Goal: Task Accomplishment & Management: Manage account settings

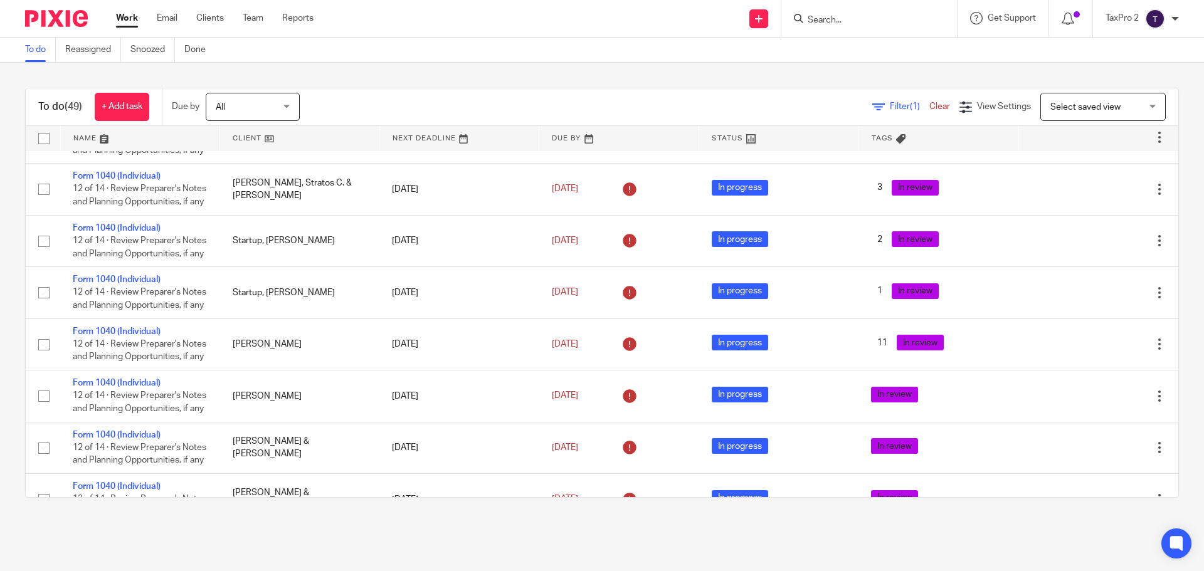
scroll to position [690, 0]
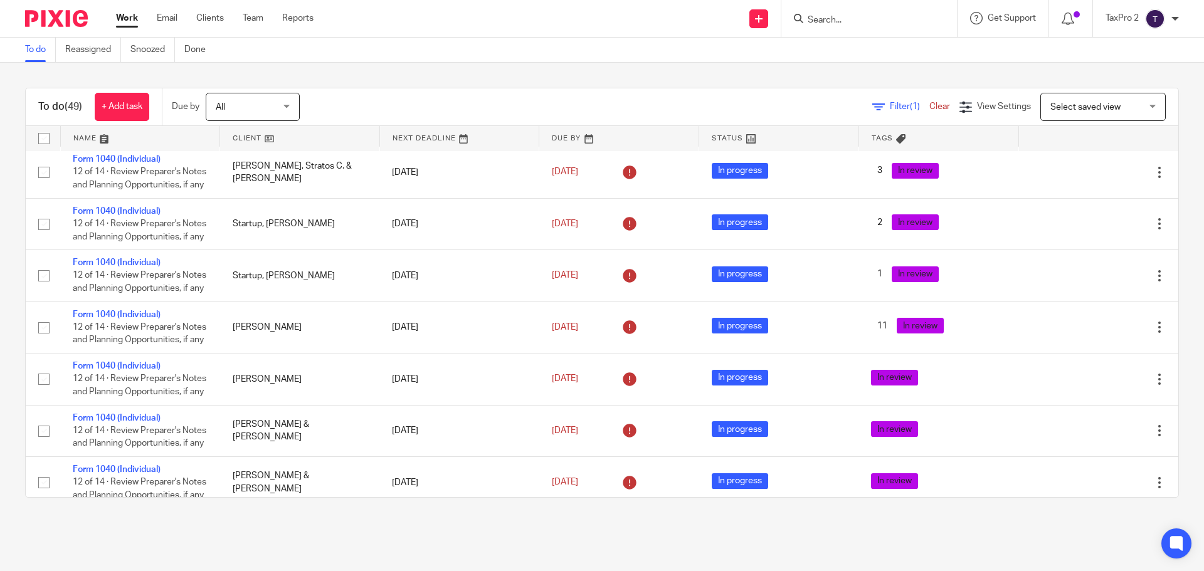
click at [128, 112] on link "Form 1040 (Individual)" at bounding box center [117, 107] width 88 height 9
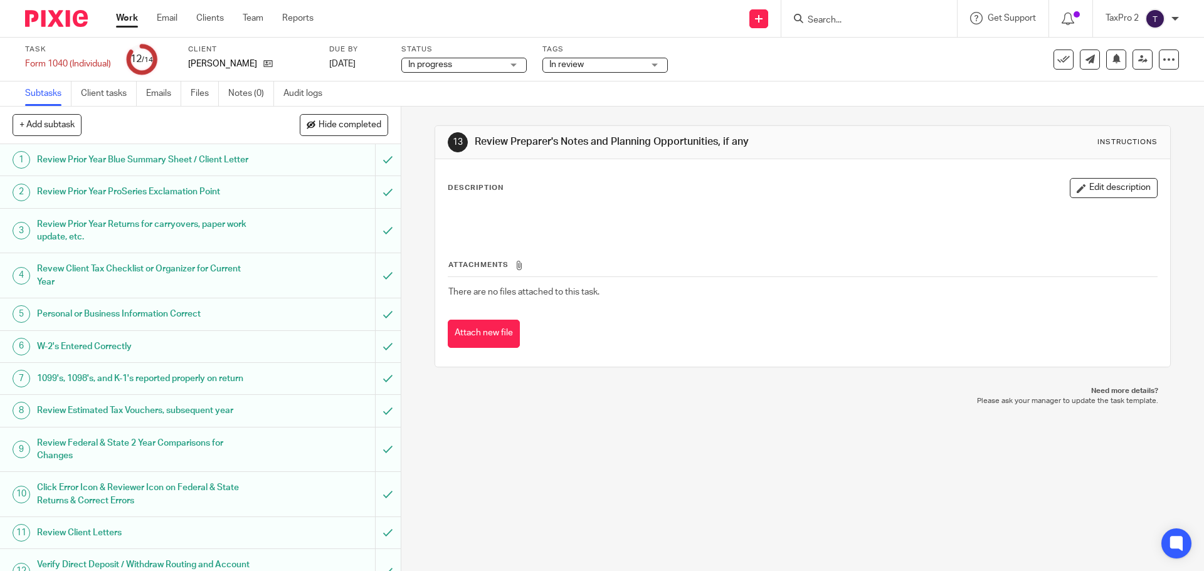
click at [123, 21] on link "Work" at bounding box center [127, 18] width 22 height 13
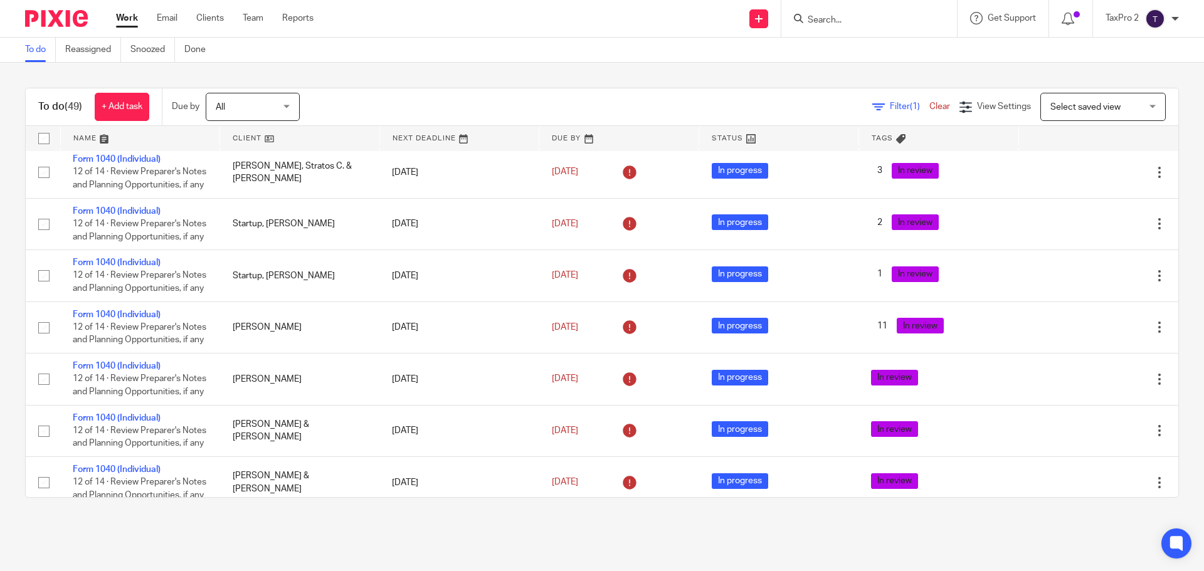
scroll to position [752, 0]
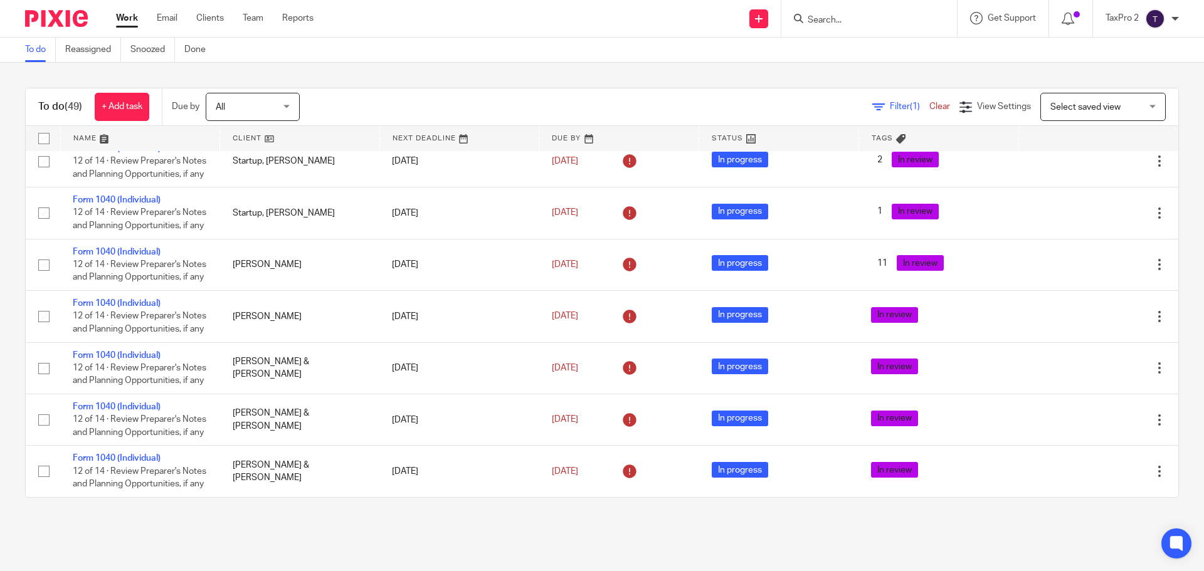
click at [1090, 65] on icon at bounding box center [1096, 58] width 13 height 13
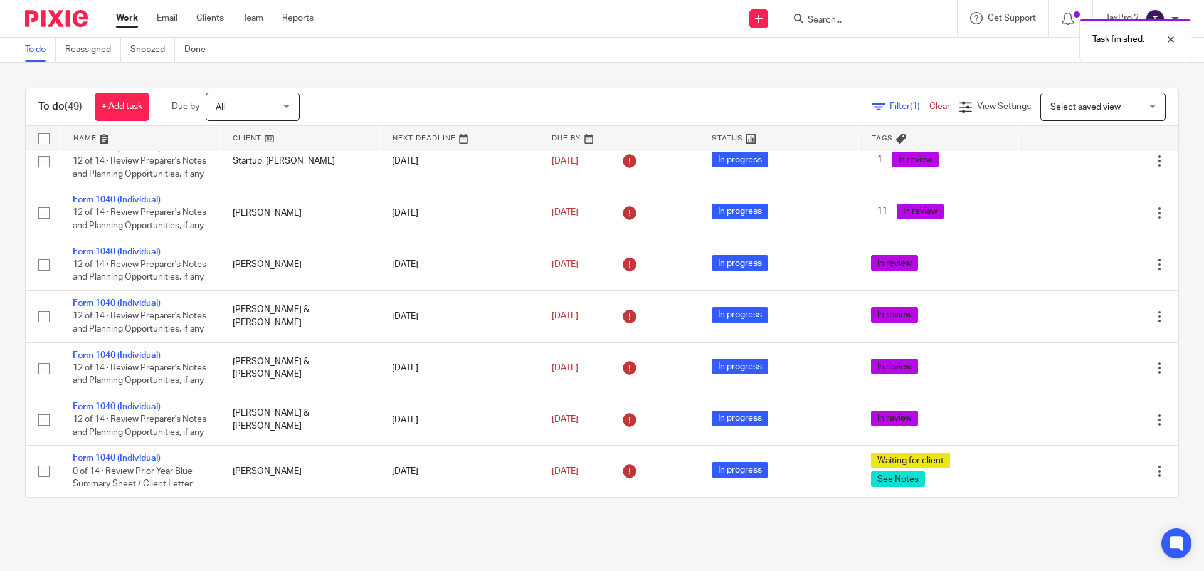
click at [1090, 65] on icon at bounding box center [1096, 58] width 13 height 13
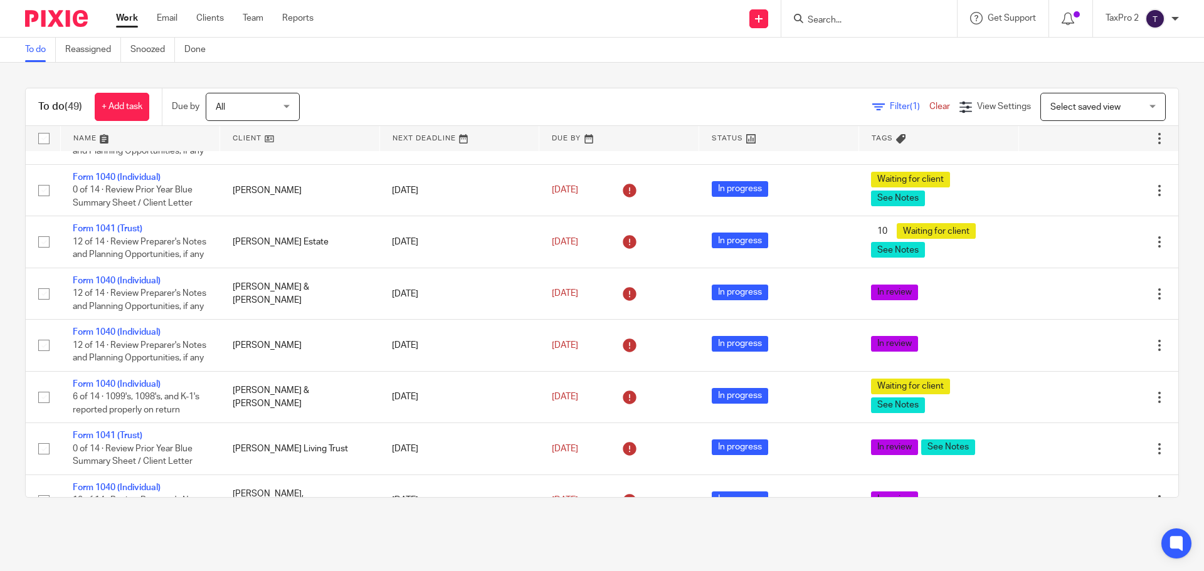
scroll to position [1003, 0]
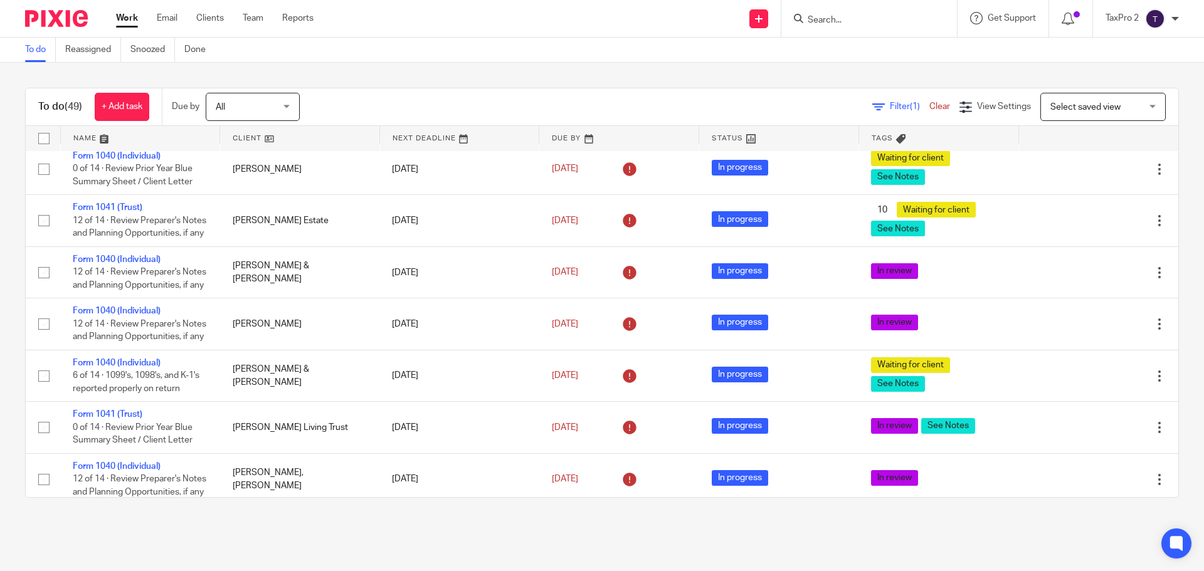
click at [1090, 124] on icon at bounding box center [1096, 117] width 13 height 13
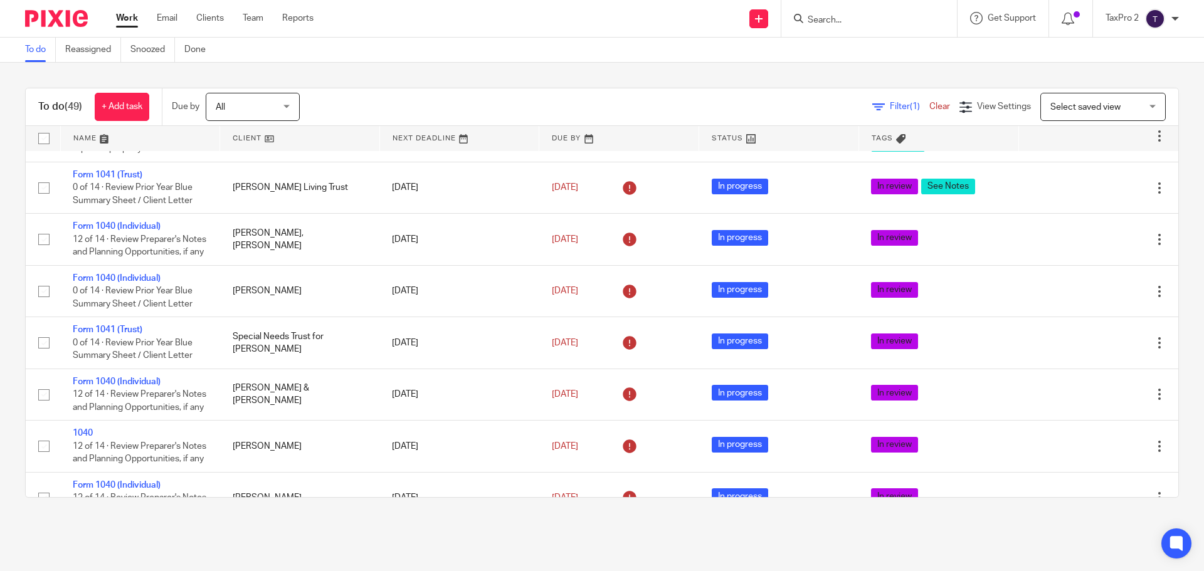
scroll to position [1254, 0]
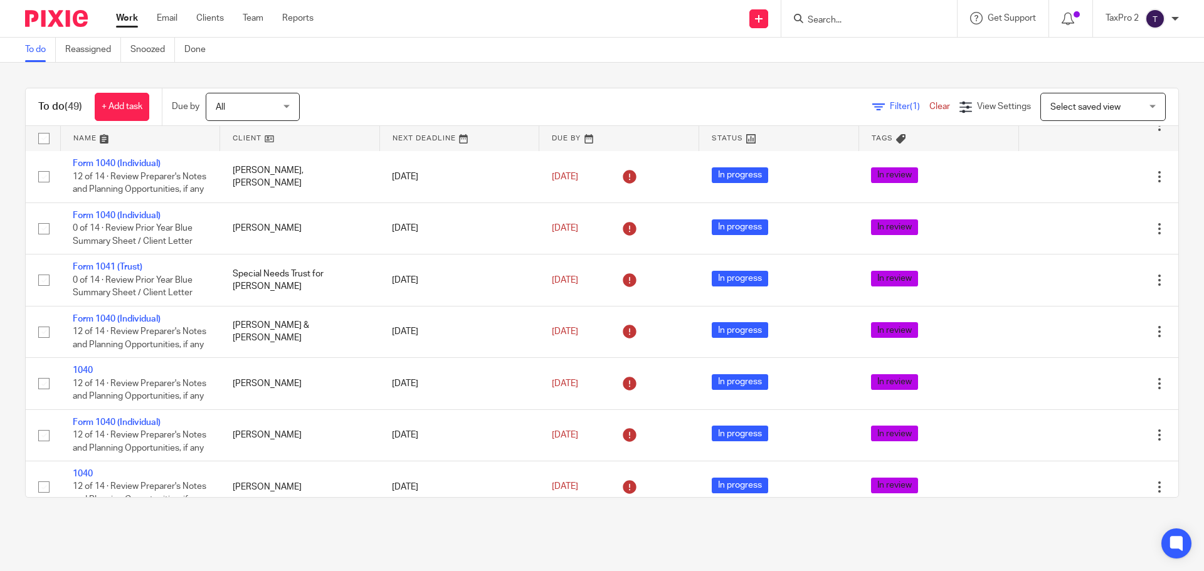
click at [1090, 132] on icon at bounding box center [1096, 125] width 13 height 13
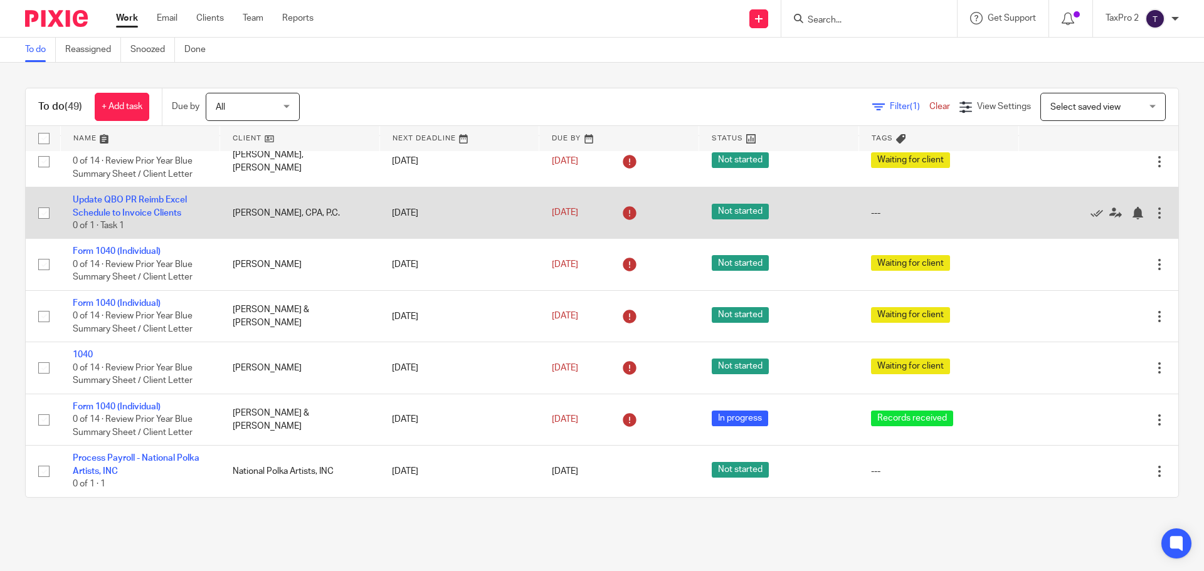
scroll to position [2001, 0]
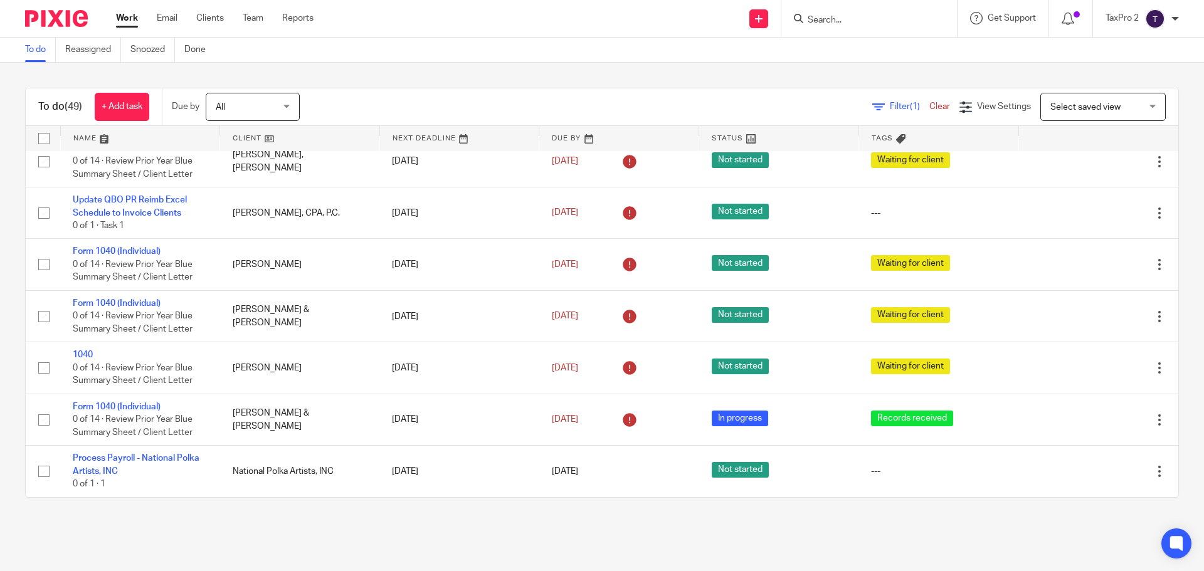
click at [139, 101] on link "Form 1040 (Individual)" at bounding box center [117, 96] width 88 height 9
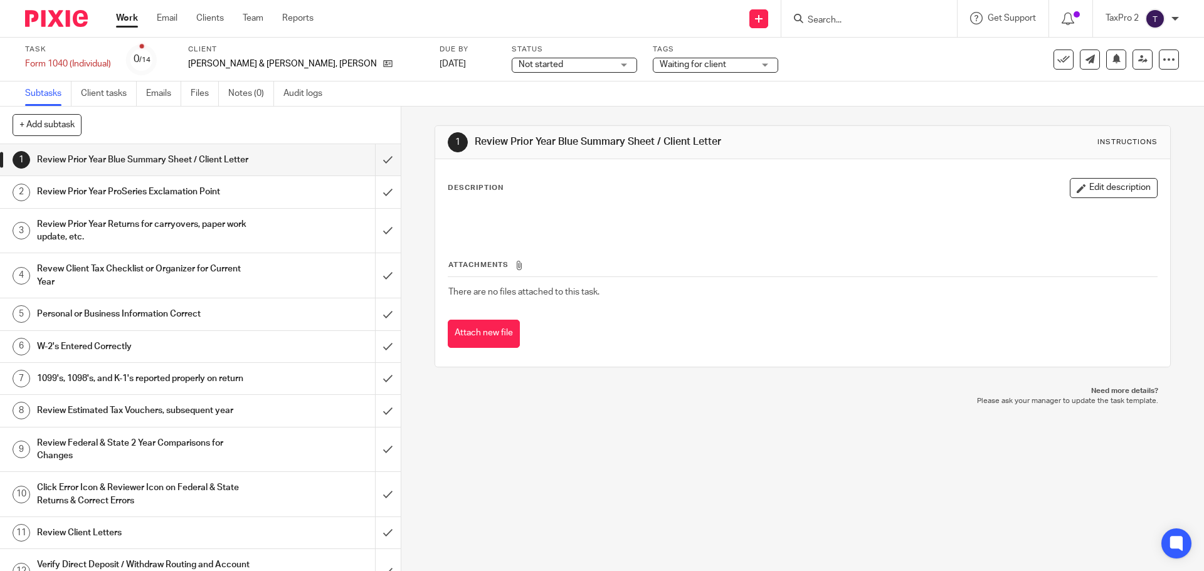
click at [541, 69] on span "Not started" at bounding box center [565, 64] width 94 height 13
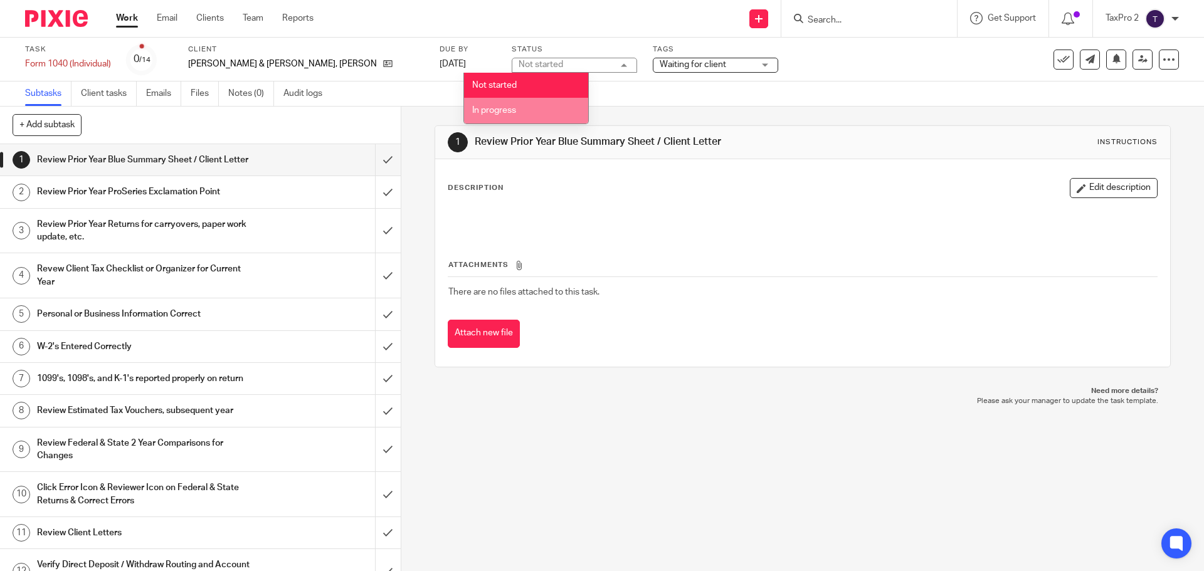
click at [509, 111] on span "In progress" at bounding box center [494, 110] width 44 height 9
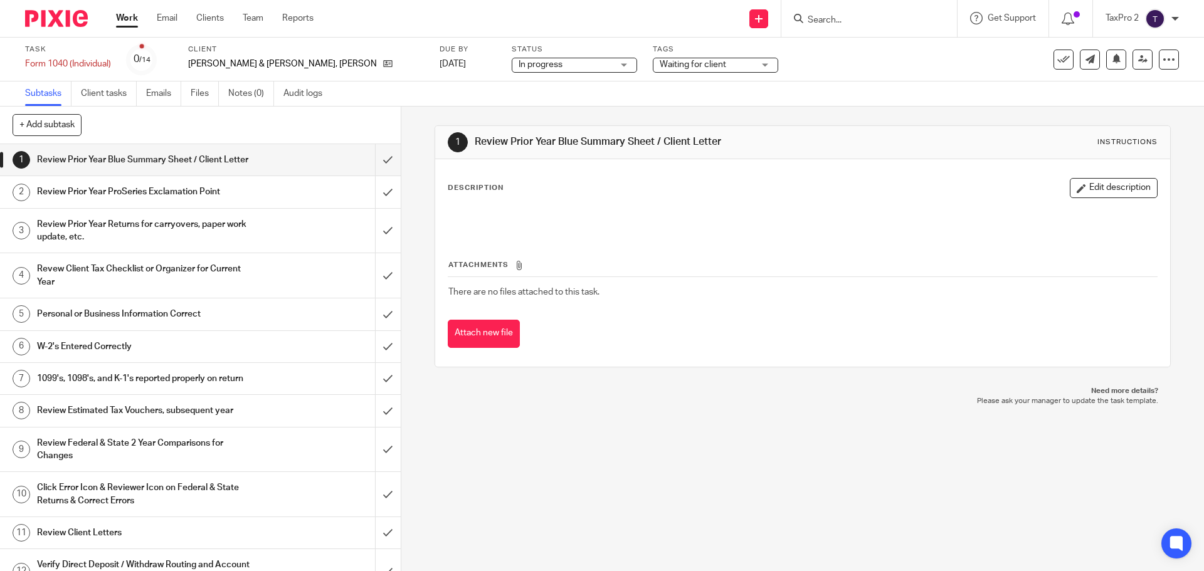
click at [664, 67] on span "Waiting for client" at bounding box center [693, 64] width 66 height 9
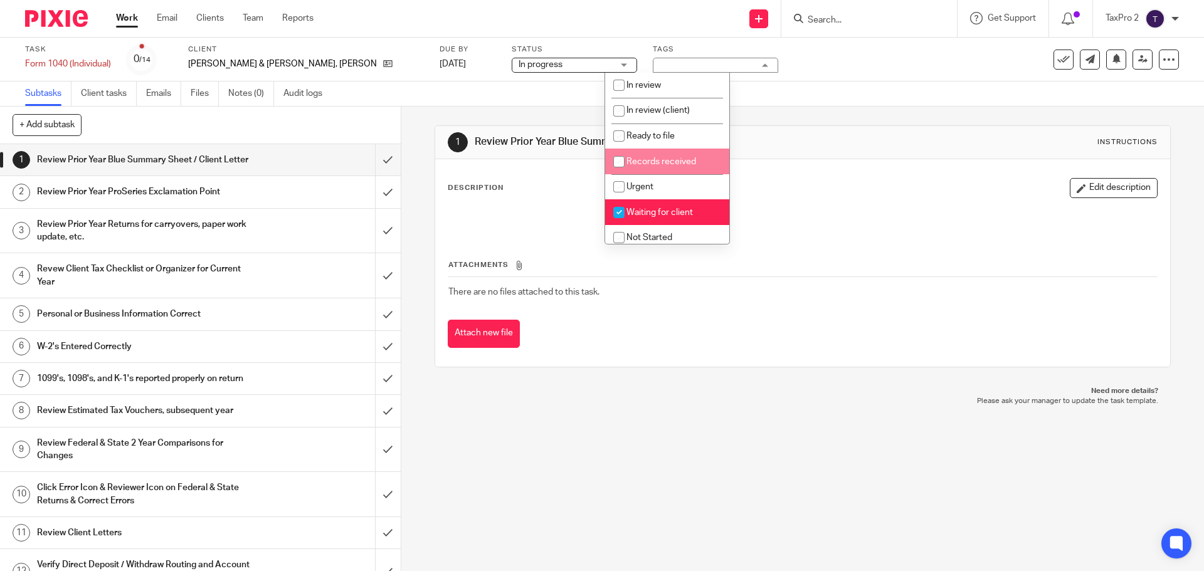
click at [623, 162] on input "checkbox" at bounding box center [619, 162] width 24 height 24
checkbox input "true"
click at [619, 208] on input "checkbox" at bounding box center [619, 213] width 24 height 24
checkbox input "false"
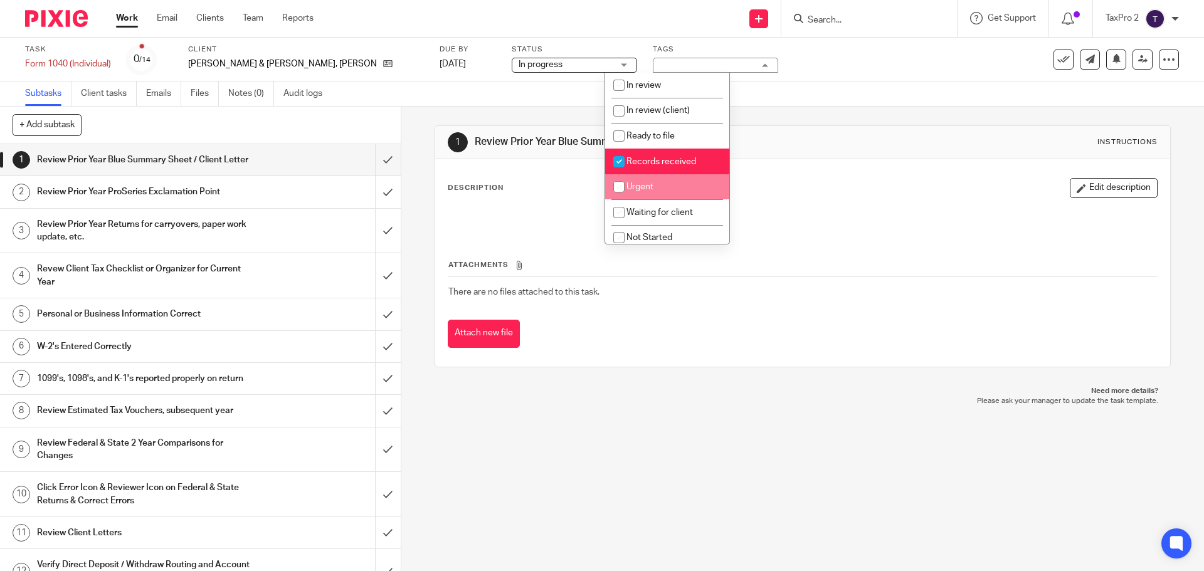
click at [532, 32] on div "Send new email Create task Add client Request signature Get Support Contact Sup…" at bounding box center [767, 18] width 871 height 37
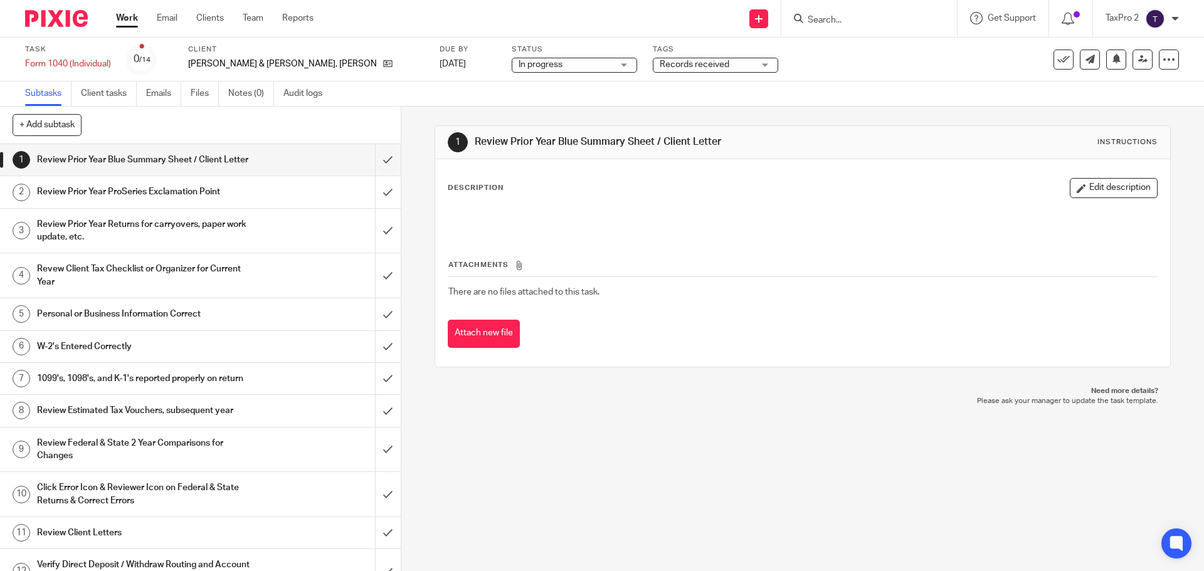
click at [128, 24] on link "Work" at bounding box center [127, 18] width 22 height 13
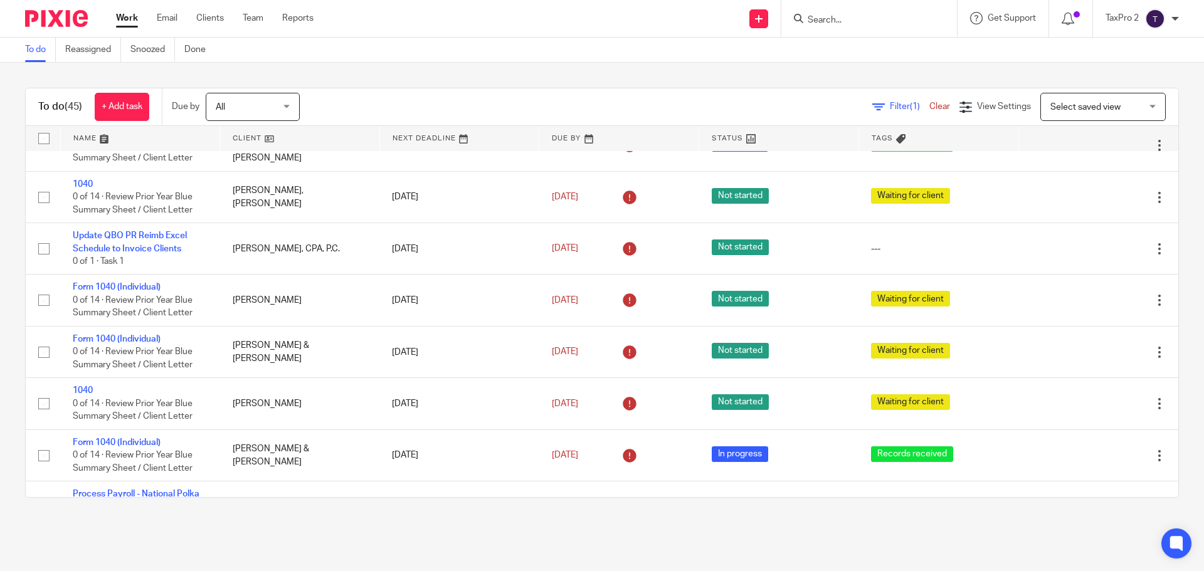
scroll to position [2315, 0]
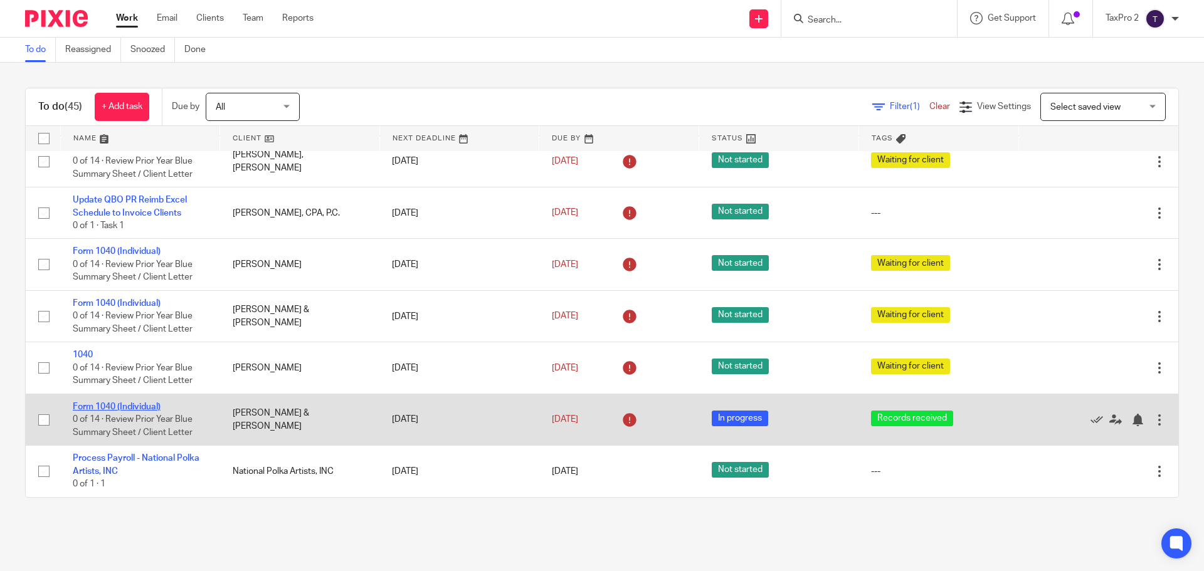
click at [124, 406] on link "Form 1040 (Individual)" at bounding box center [117, 406] width 88 height 9
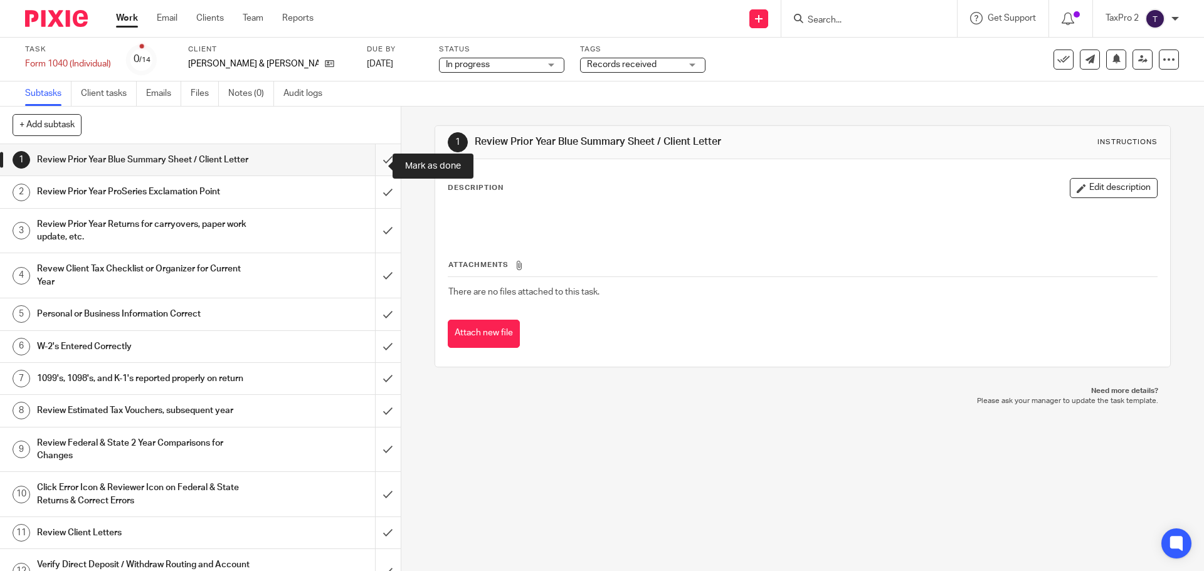
click at [373, 166] on input "submit" at bounding box center [200, 159] width 401 height 31
click at [376, 208] on input "submit" at bounding box center [200, 191] width 401 height 31
drag, startPoint x: 375, startPoint y: 244, endPoint x: 379, endPoint y: 273, distance: 28.6
click at [376, 248] on input "submit" at bounding box center [200, 231] width 401 height 45
drag, startPoint x: 384, startPoint y: 288, endPoint x: 377, endPoint y: 308, distance: 20.4
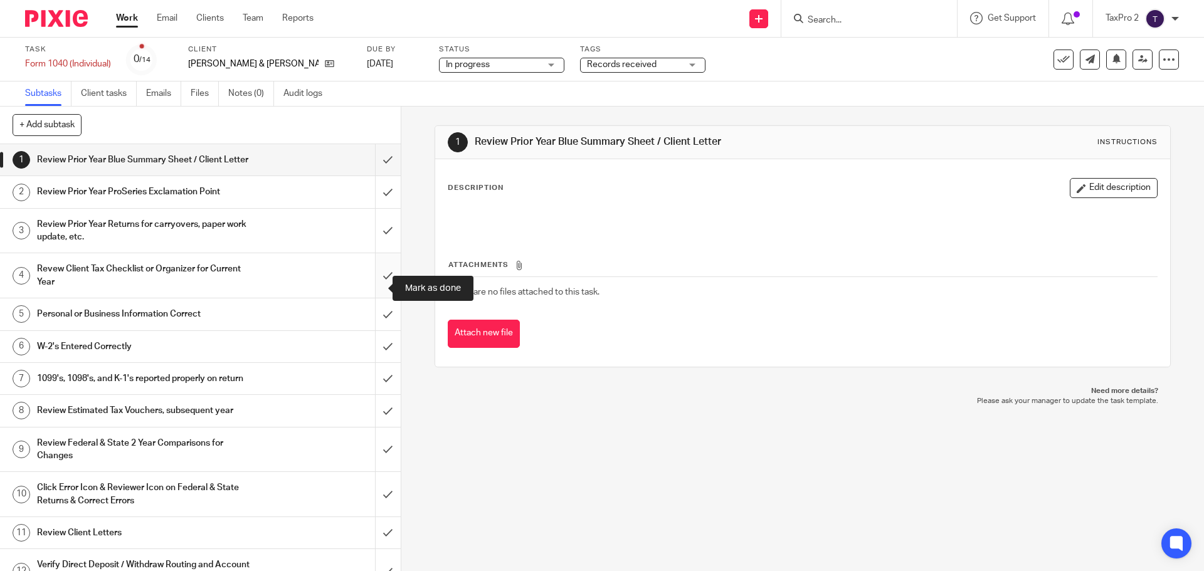
click at [384, 290] on input "submit" at bounding box center [200, 275] width 401 height 45
click at [376, 330] on input "submit" at bounding box center [200, 313] width 401 height 31
drag, startPoint x: 374, startPoint y: 367, endPoint x: 345, endPoint y: 378, distance: 30.7
click at [362, 362] on input "submit" at bounding box center [200, 346] width 401 height 31
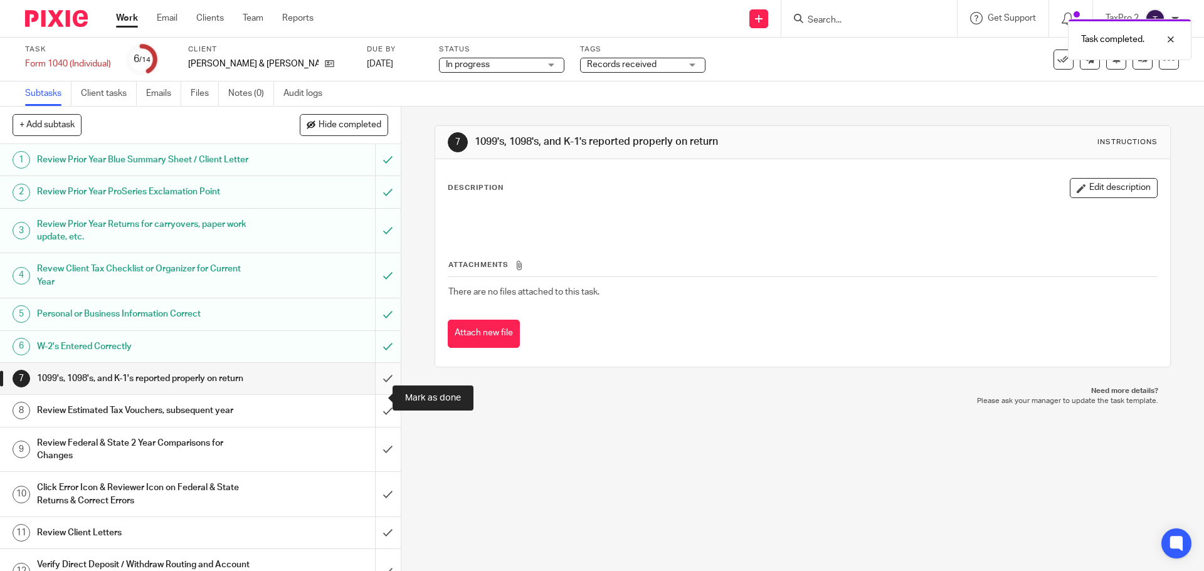
click at [370, 394] on input "submit" at bounding box center [200, 378] width 401 height 31
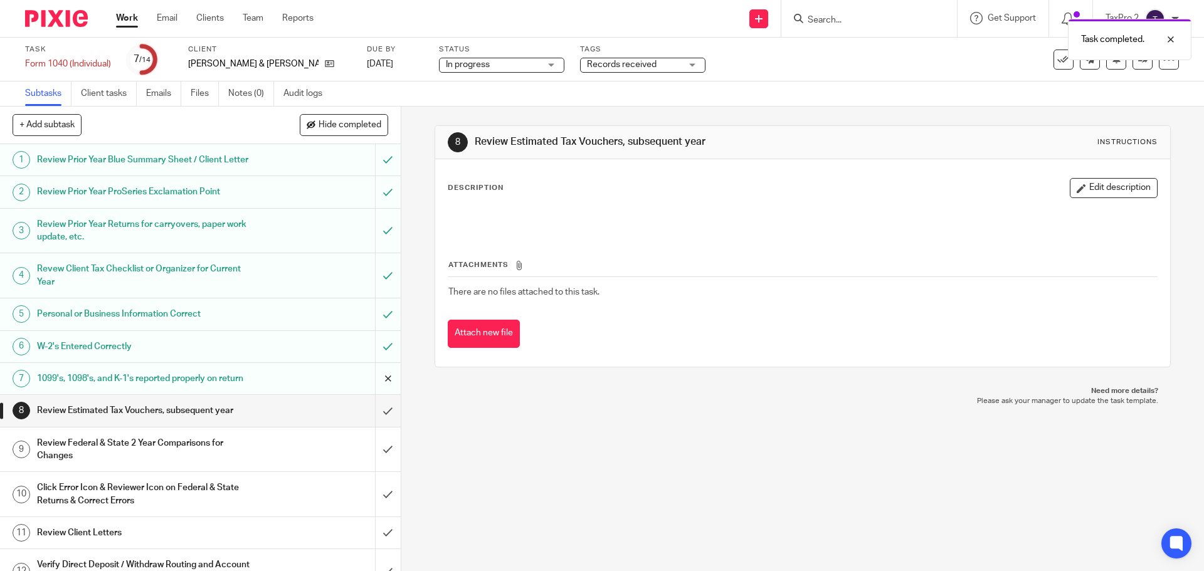
click at [373, 394] on input "submit" at bounding box center [200, 378] width 401 height 31
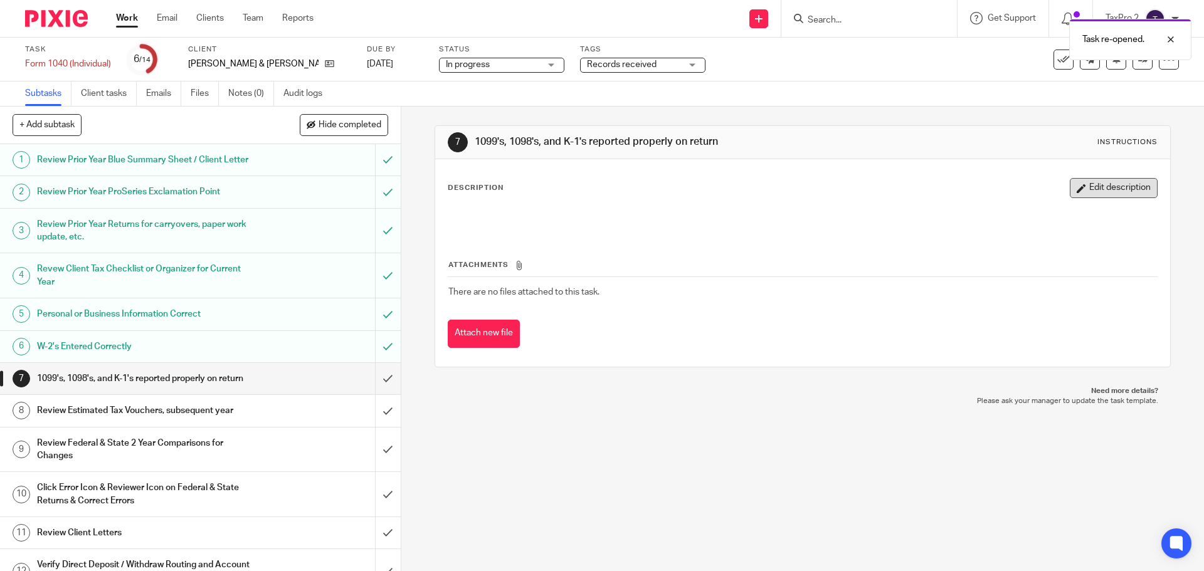
click at [1100, 190] on button "Edit description" at bounding box center [1114, 188] width 88 height 20
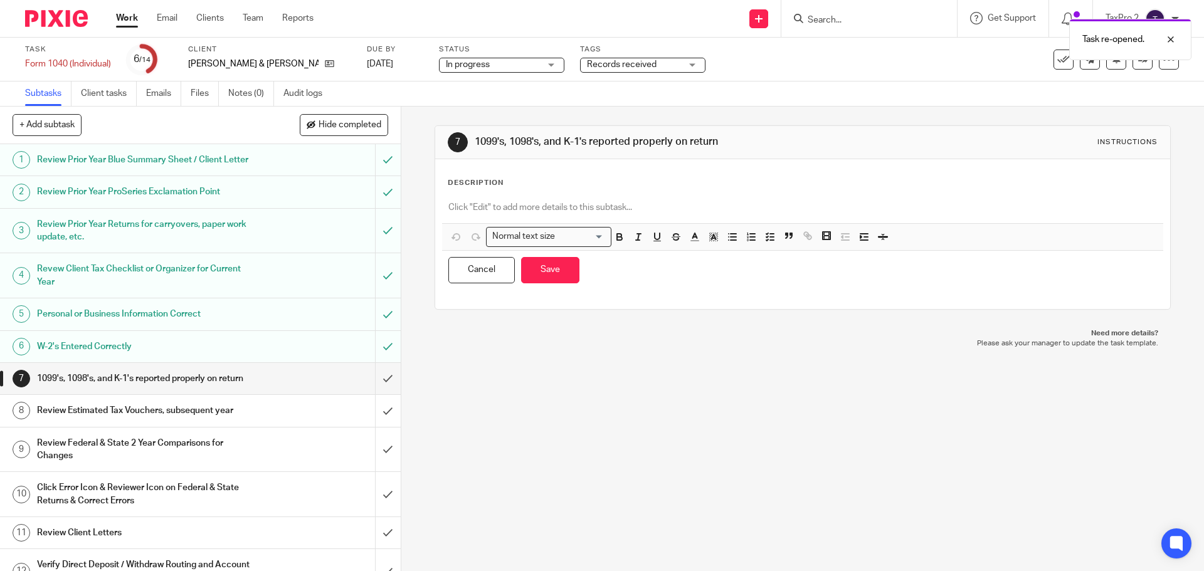
click at [552, 208] on p at bounding box center [802, 207] width 708 height 13
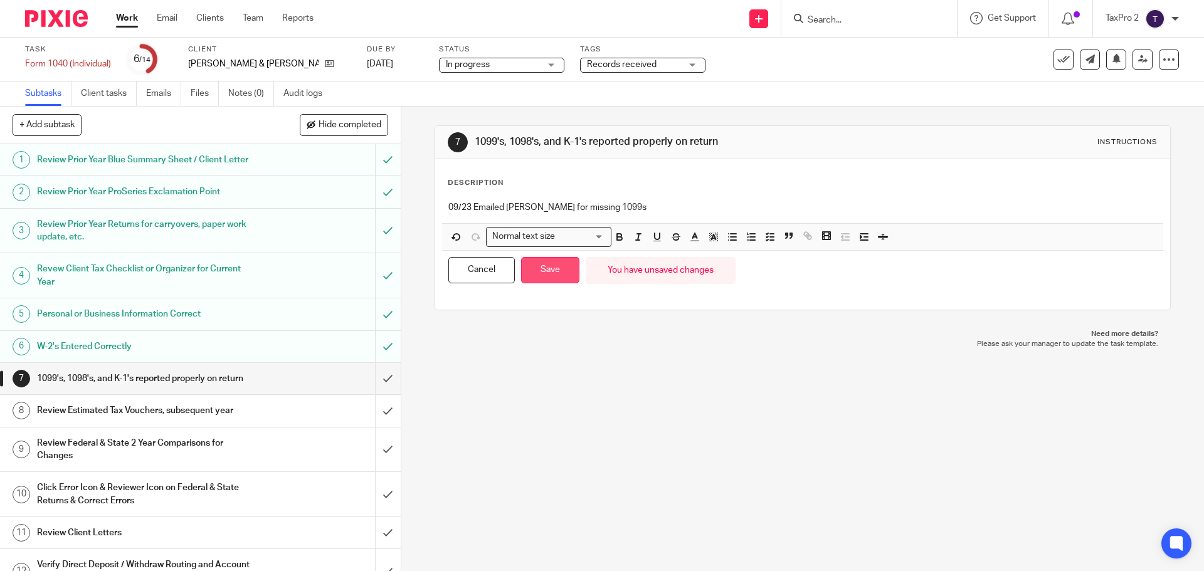
click at [539, 267] on button "Save" at bounding box center [550, 270] width 58 height 27
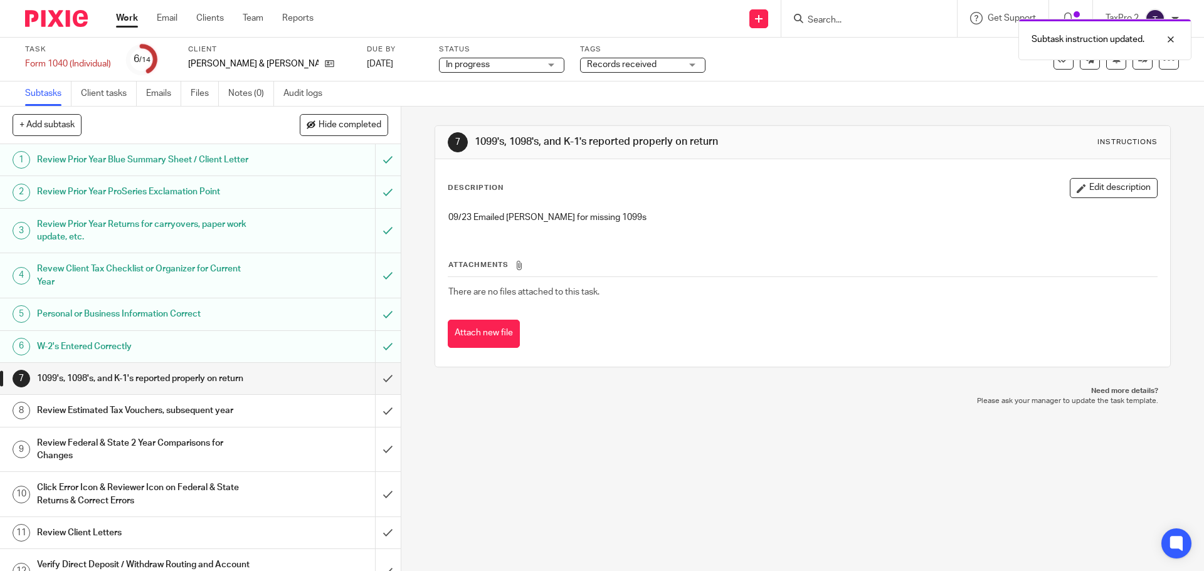
click at [656, 63] on span "Records received" at bounding box center [622, 64] width 70 height 9
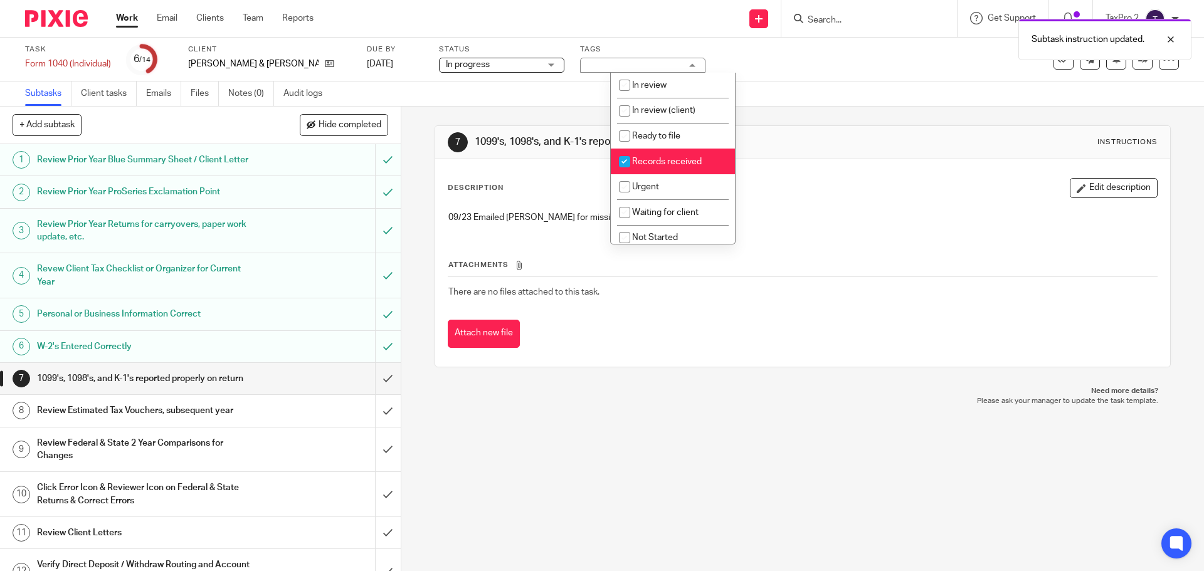
click at [639, 160] on span "Records received" at bounding box center [667, 161] width 70 height 9
checkbox input "false"
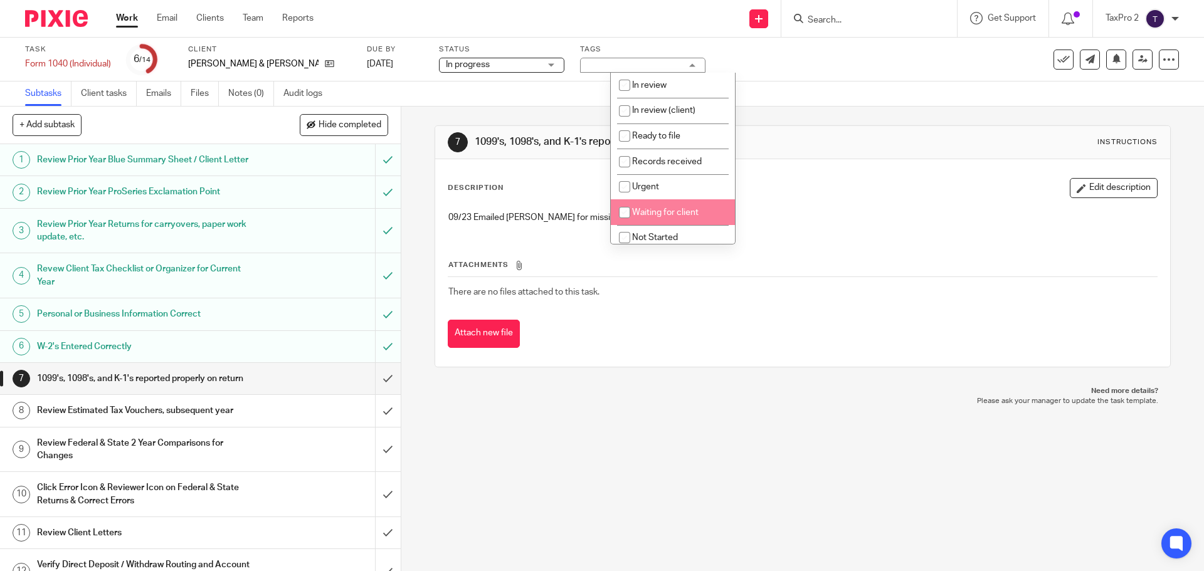
click at [643, 215] on span "Waiting for client" at bounding box center [665, 212] width 66 height 9
checkbox input "true"
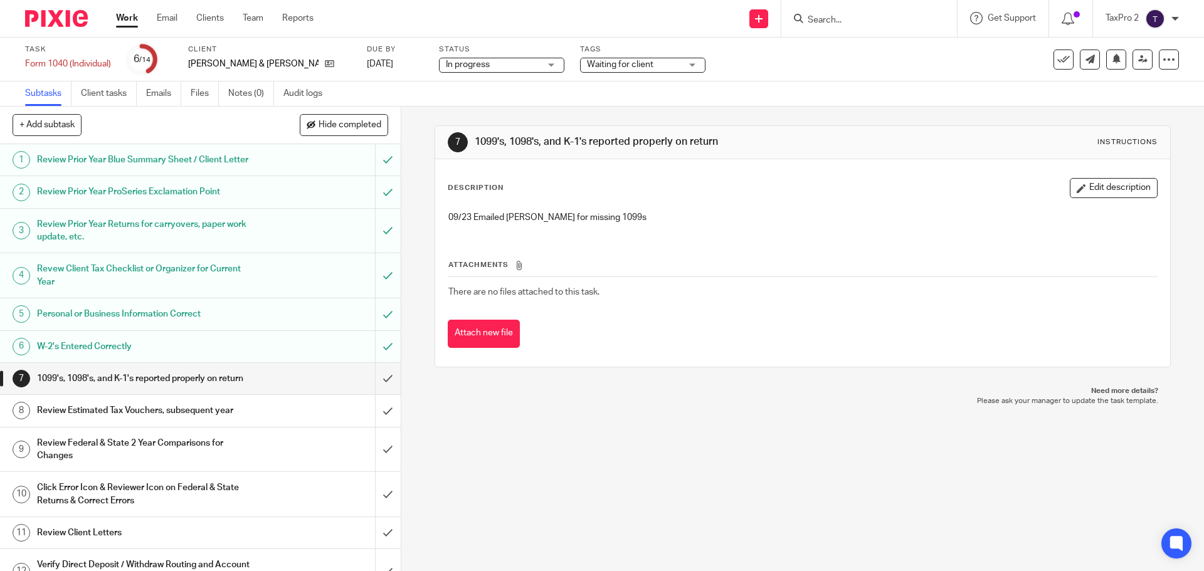
click at [122, 18] on link "Work" at bounding box center [127, 18] width 22 height 13
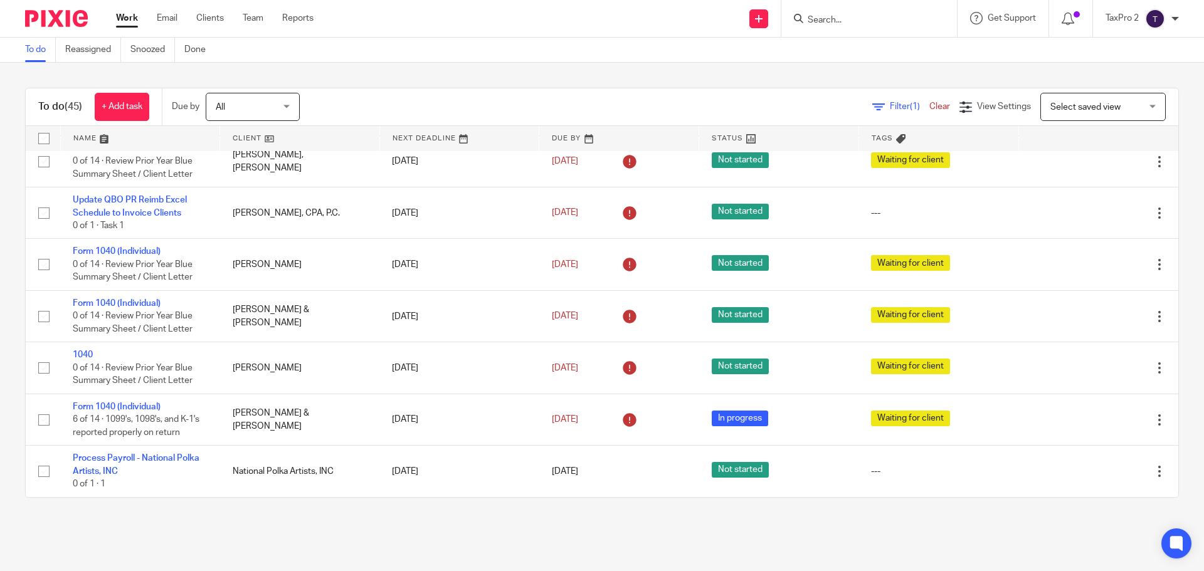
scroll to position [2315, 0]
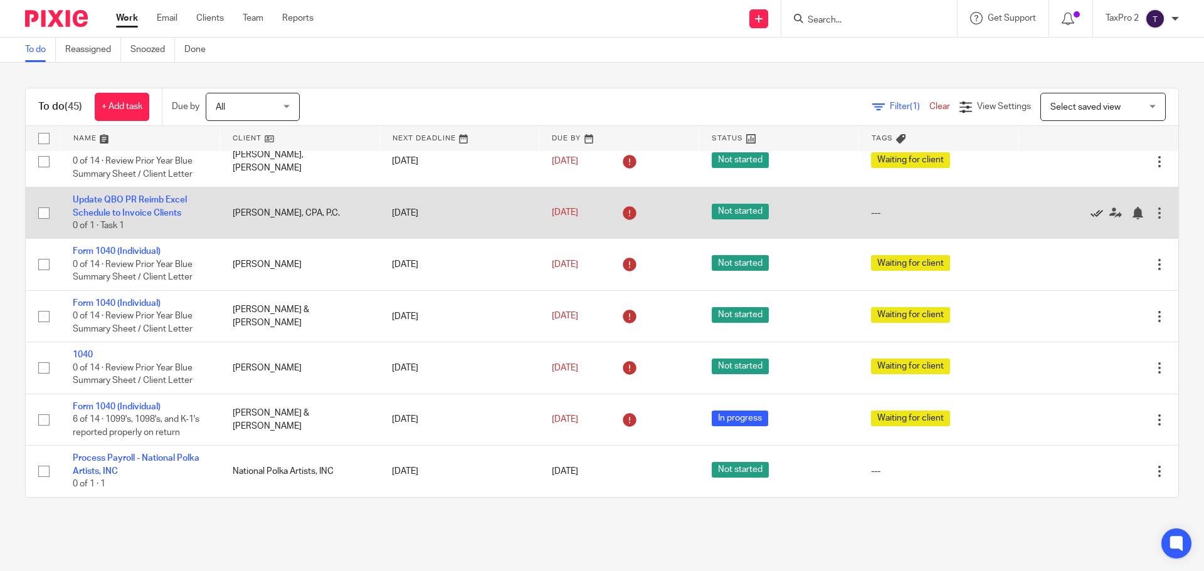
click at [1090, 213] on icon at bounding box center [1096, 213] width 13 height 13
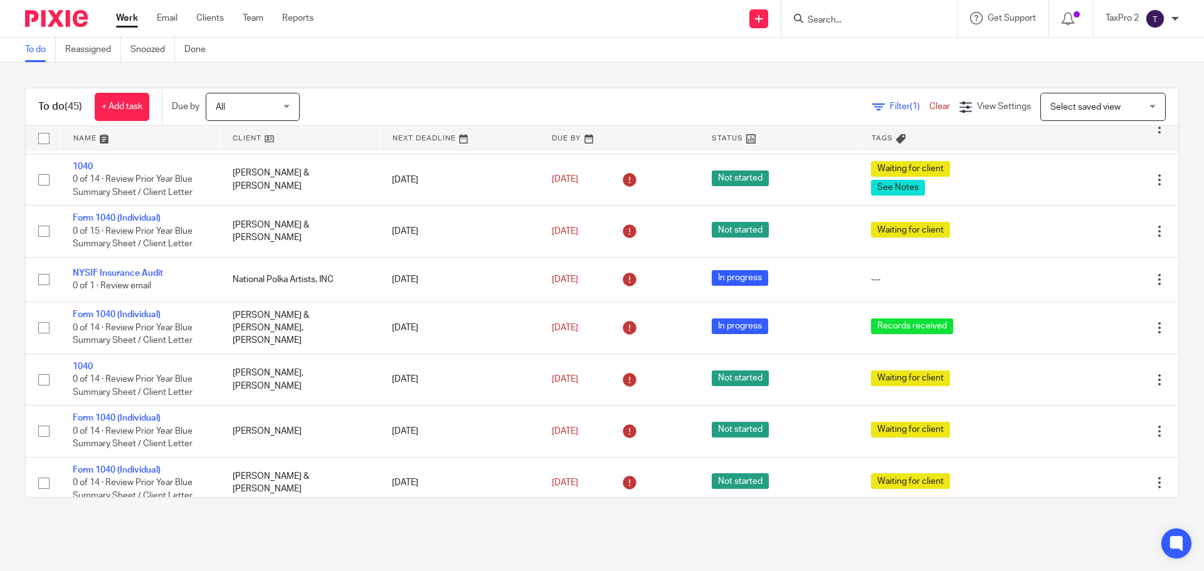
scroll to position [1698, 0]
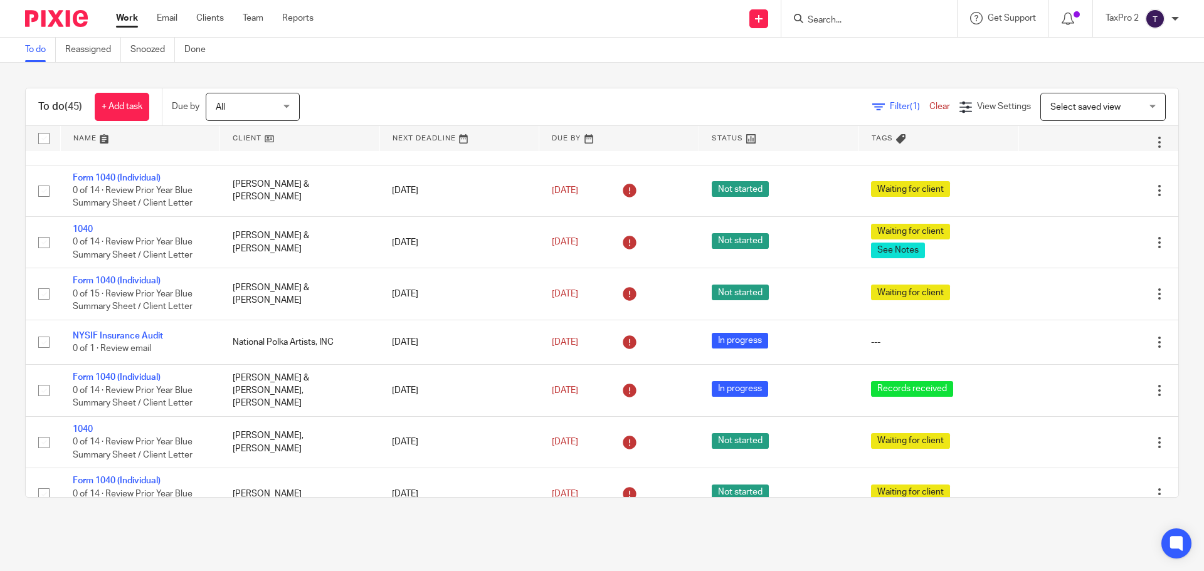
click at [295, 140] on link at bounding box center [299, 138] width 159 height 25
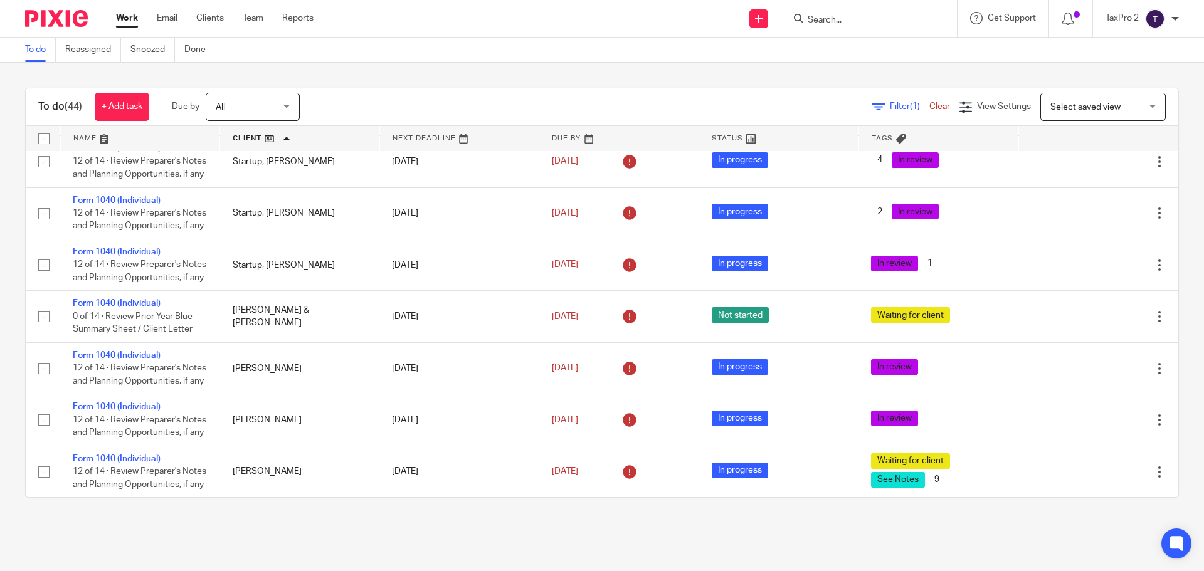
scroll to position [2263, 0]
click at [605, 139] on link at bounding box center [618, 138] width 159 height 25
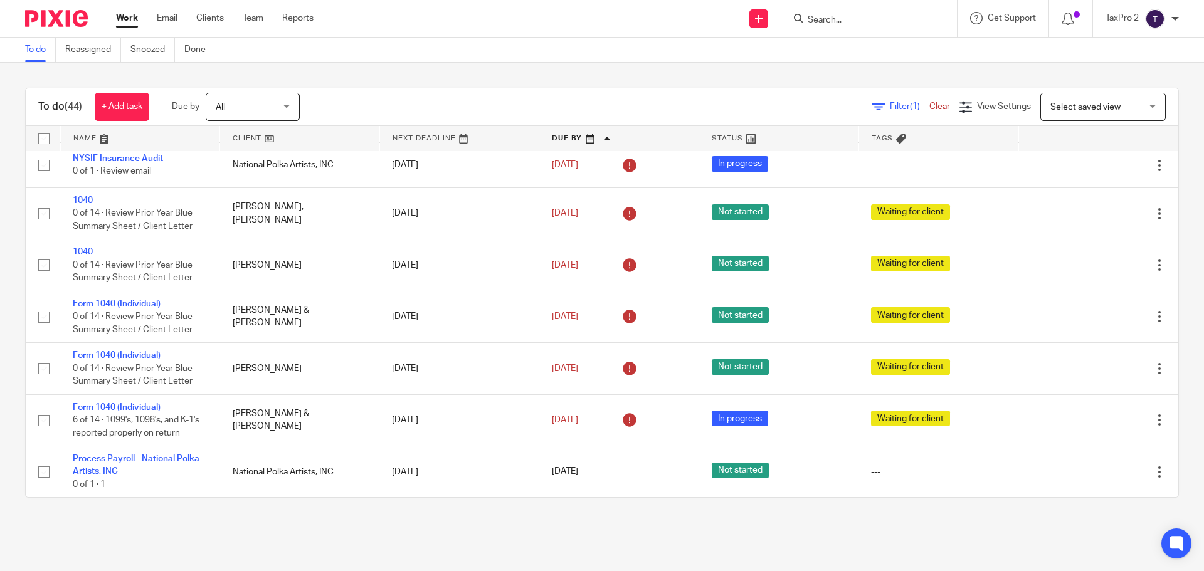
scroll to position [2263, 0]
